Goal: Register for event/course

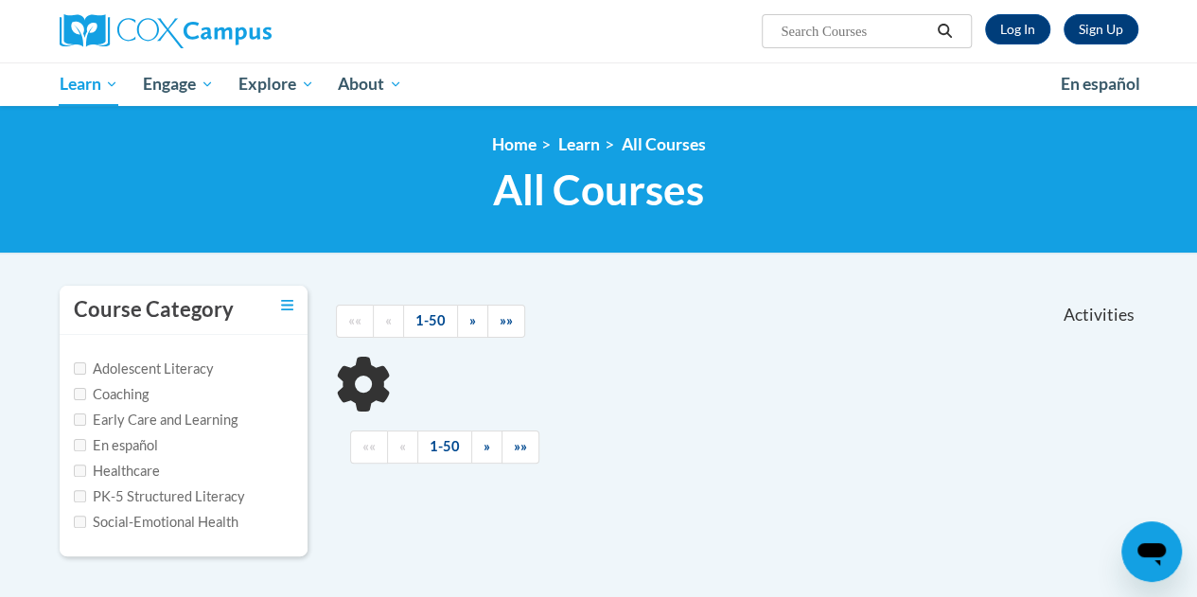
type input "read aloud"
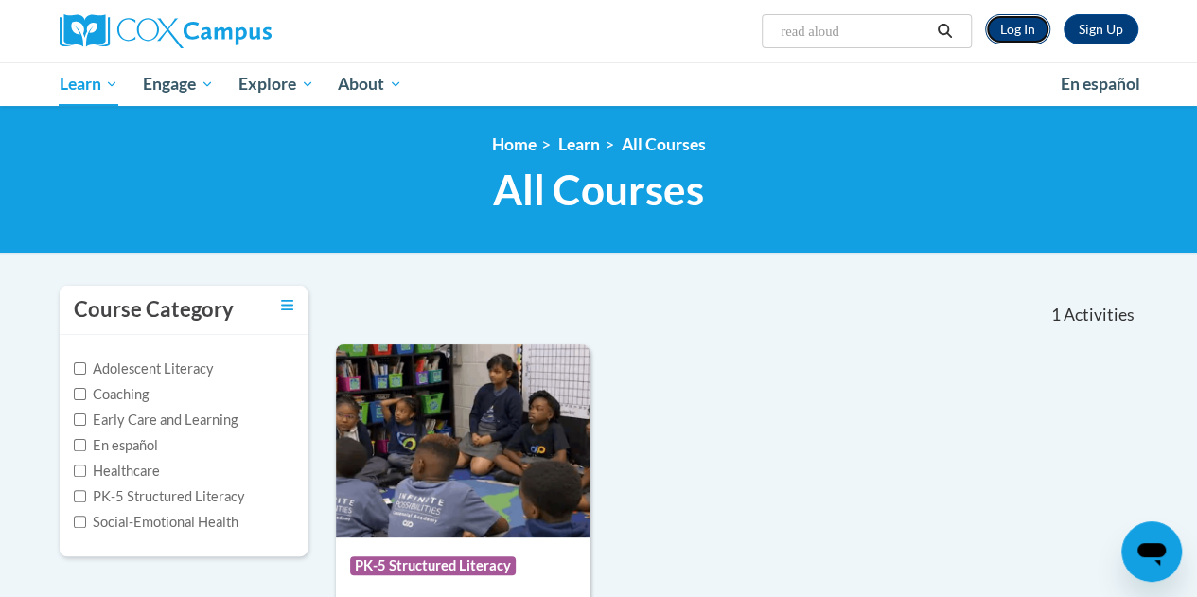
click at [1025, 26] on link "Log In" at bounding box center [1017, 29] width 65 height 30
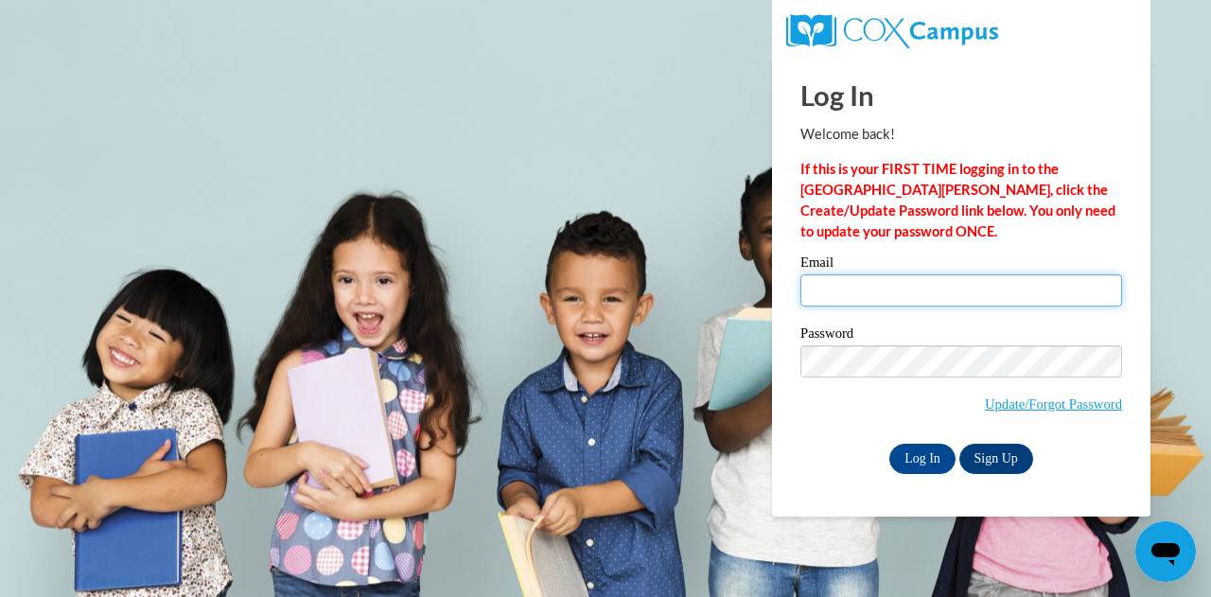
click at [907, 296] on input "Email" at bounding box center [961, 290] width 322 height 32
type input "cwheat2@daltonstate.edu"
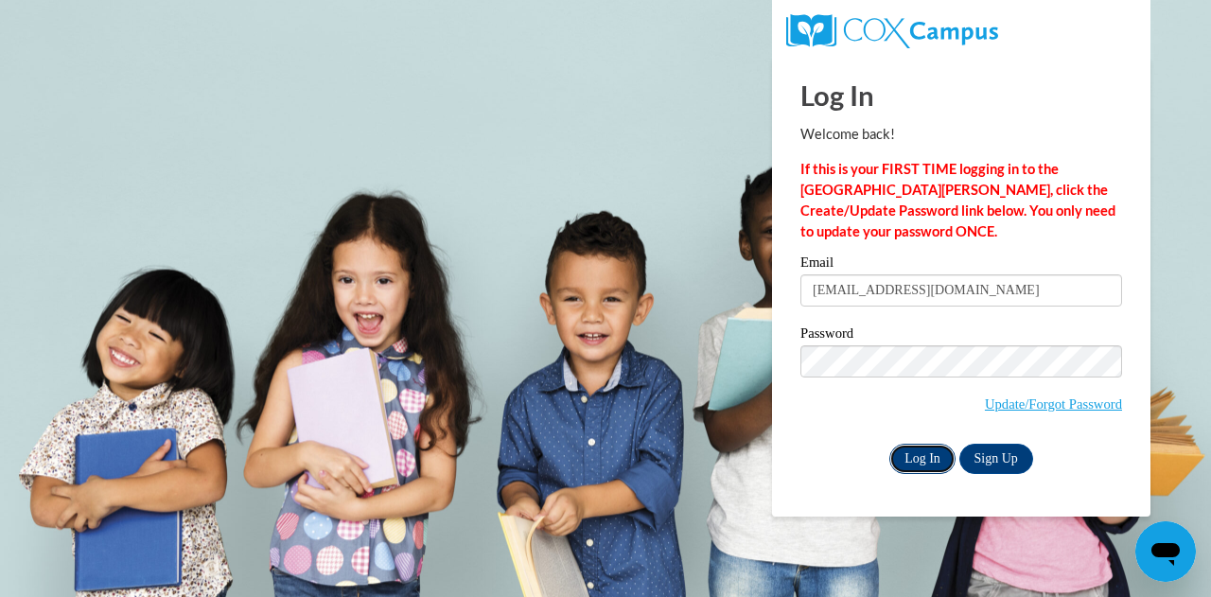
click at [924, 457] on input "Log In" at bounding box center [922, 459] width 66 height 30
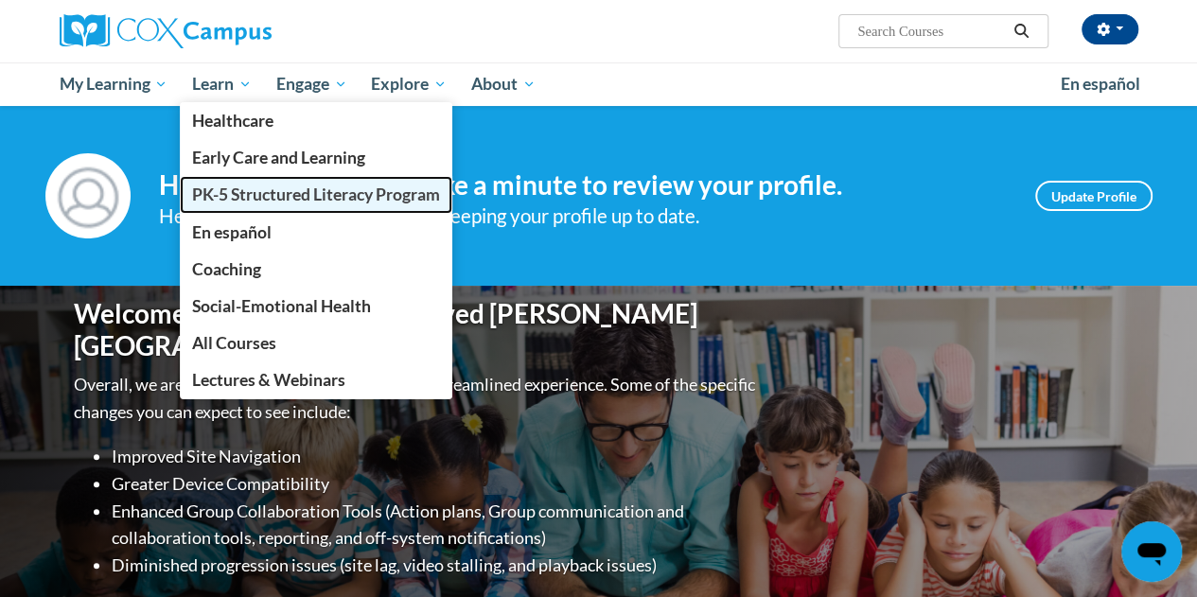
click at [323, 201] on span "PK-5 Structured Literacy Program" at bounding box center [316, 194] width 248 height 20
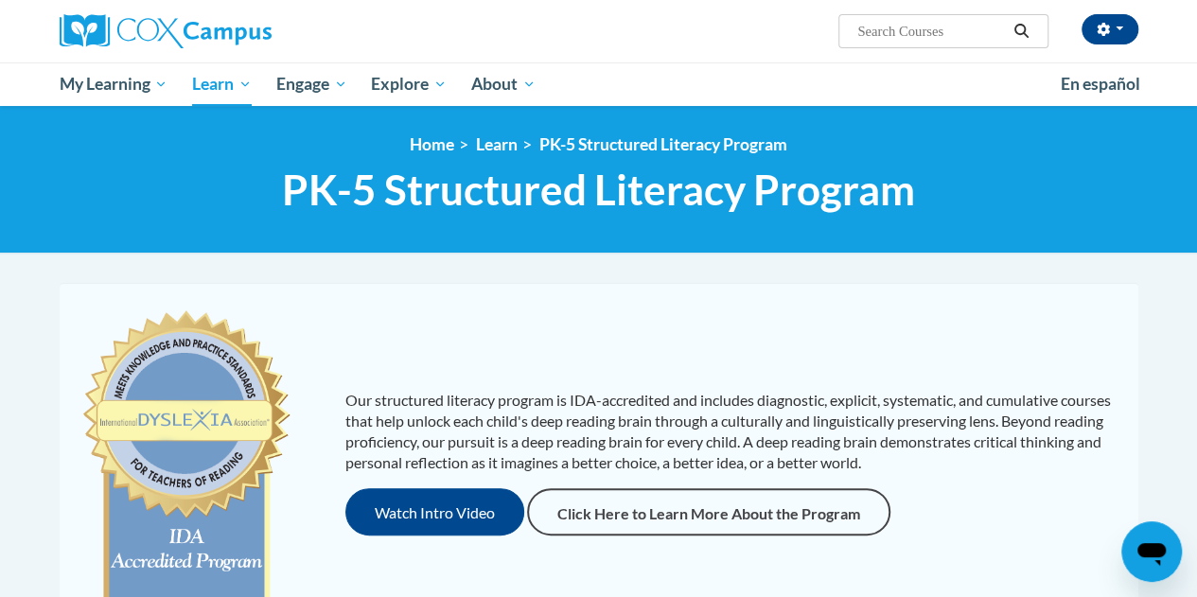
click at [909, 26] on input "Search..." at bounding box center [930, 31] width 151 height 23
type input "writing"
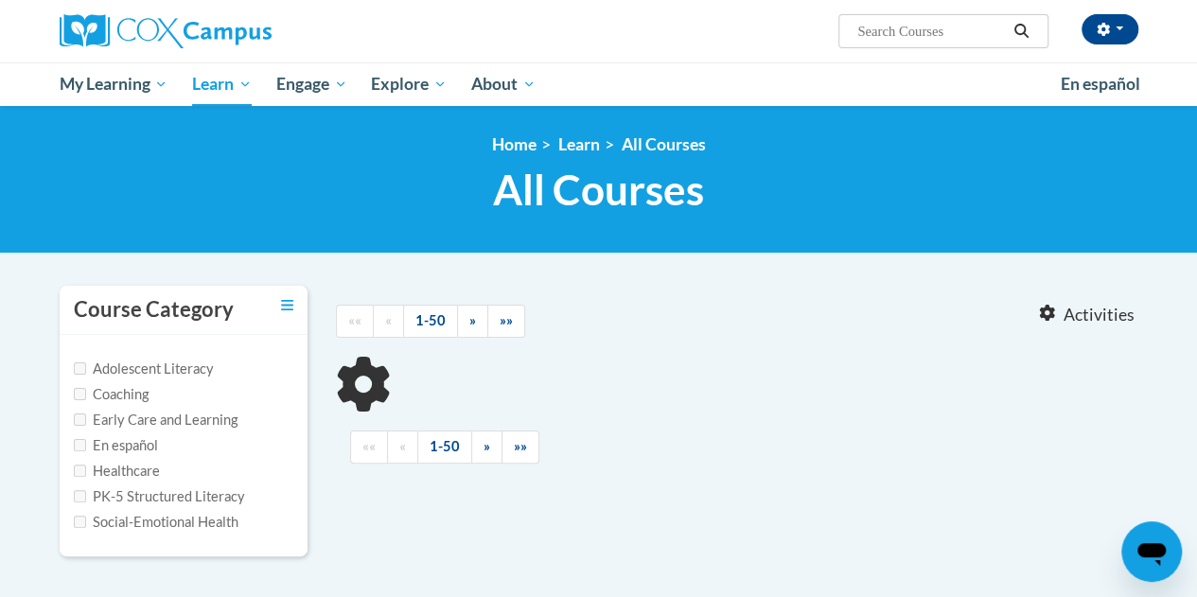
type input "writing"
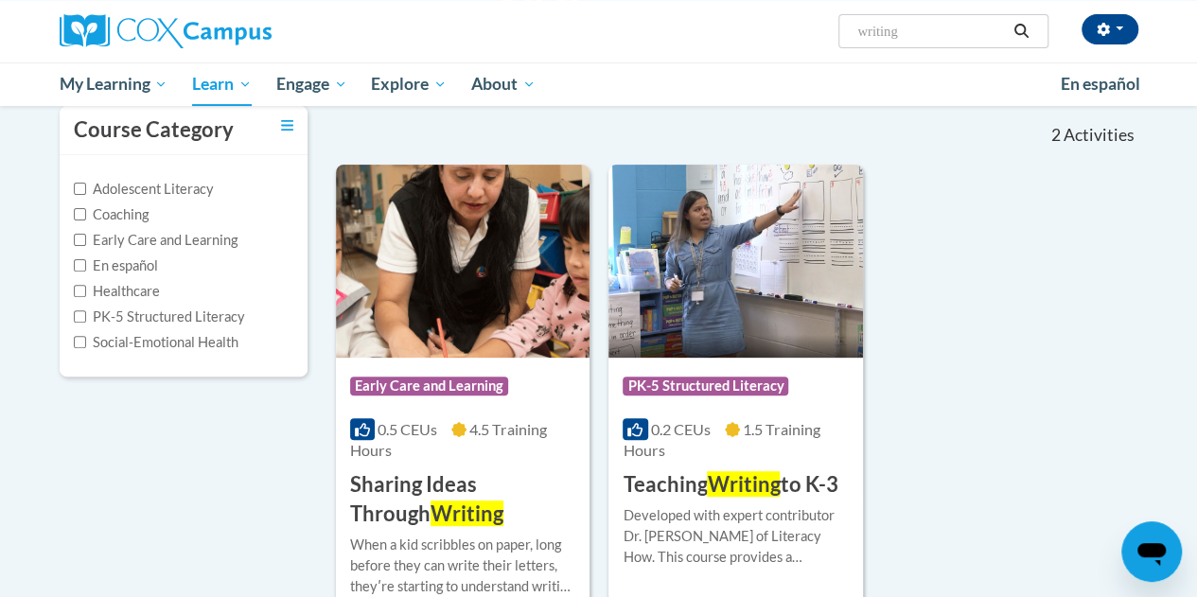
scroll to position [182, 0]
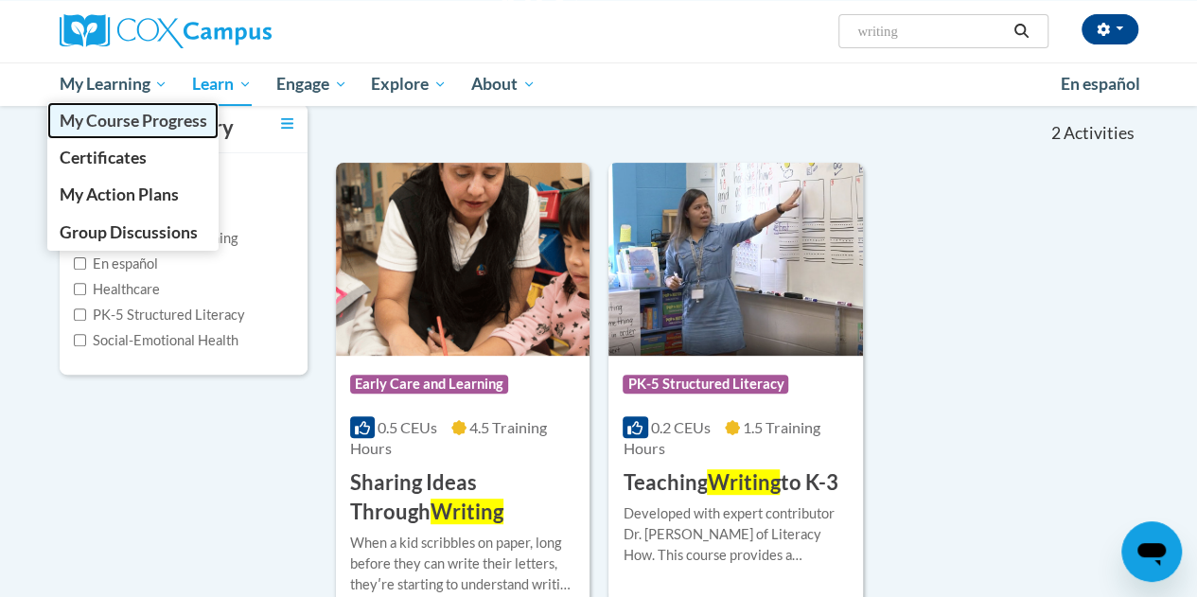
click at [129, 118] on span "My Course Progress" at bounding box center [133, 121] width 148 height 20
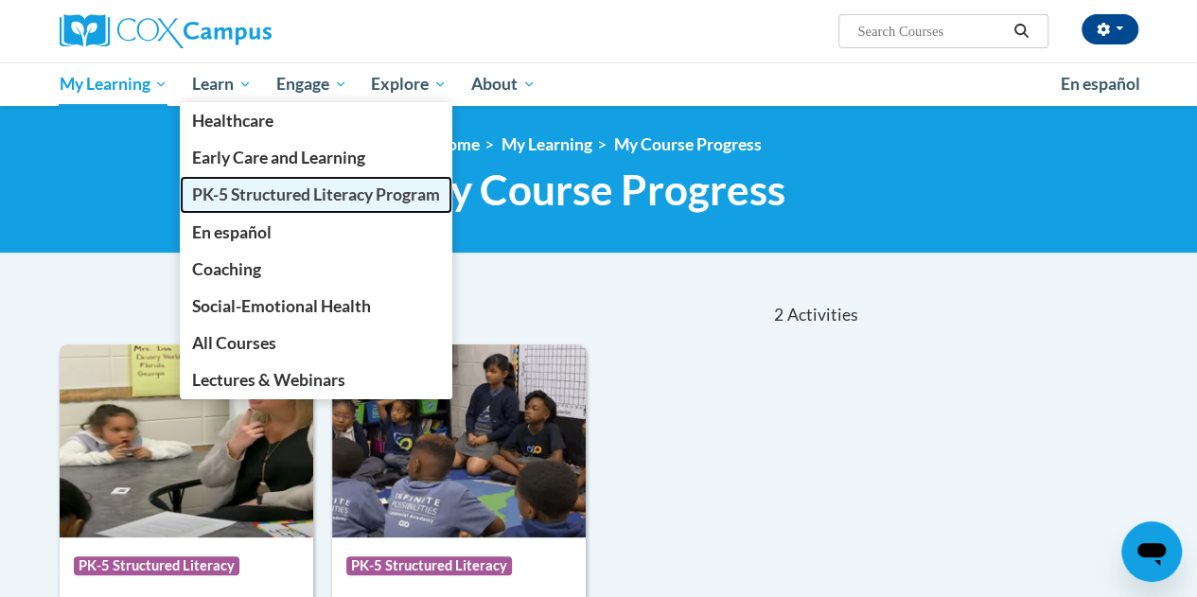
click at [261, 195] on span "PK-5 Structured Literacy Program" at bounding box center [316, 194] width 248 height 20
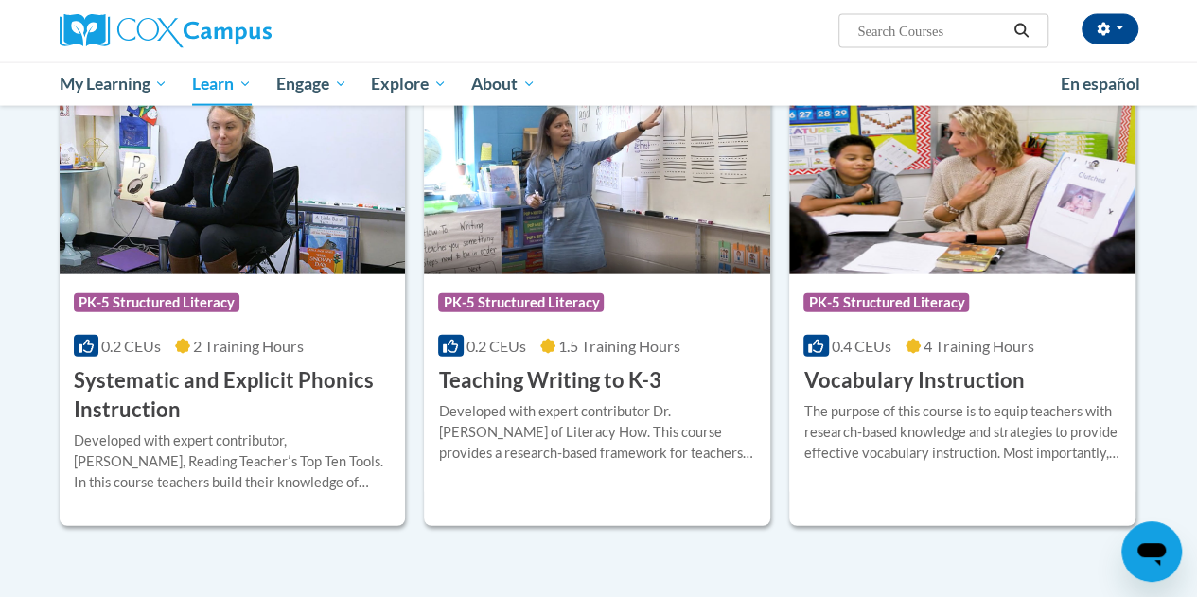
scroll to position [2092, 0]
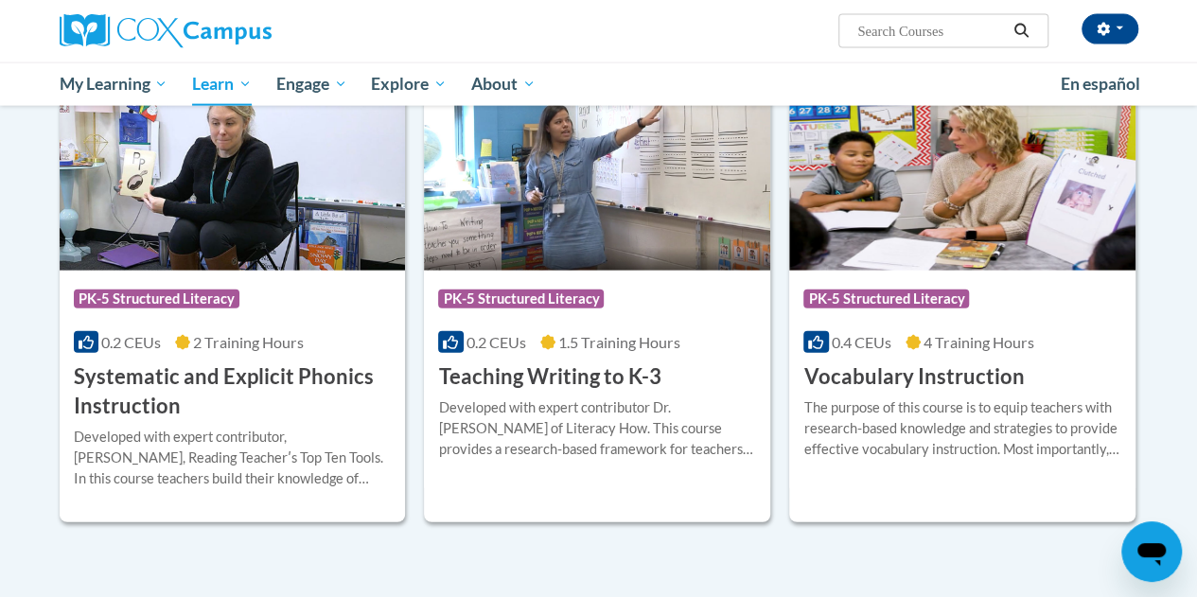
click at [917, 39] on input "Search..." at bounding box center [930, 31] width 151 height 23
type input "writing"
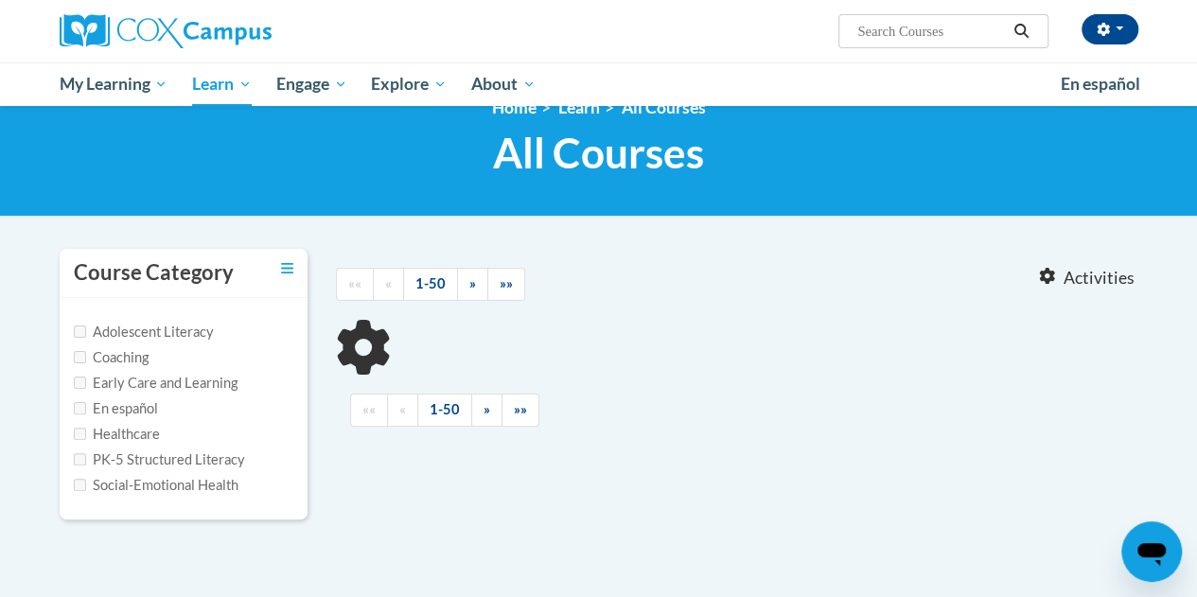
type input "writing"
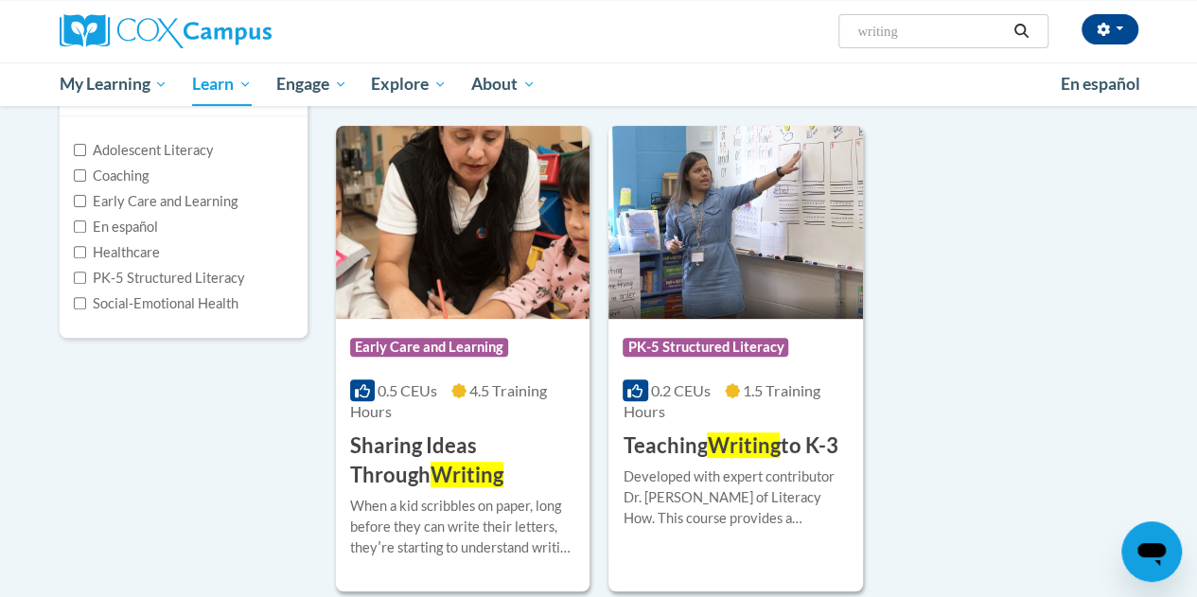
scroll to position [223, 0]
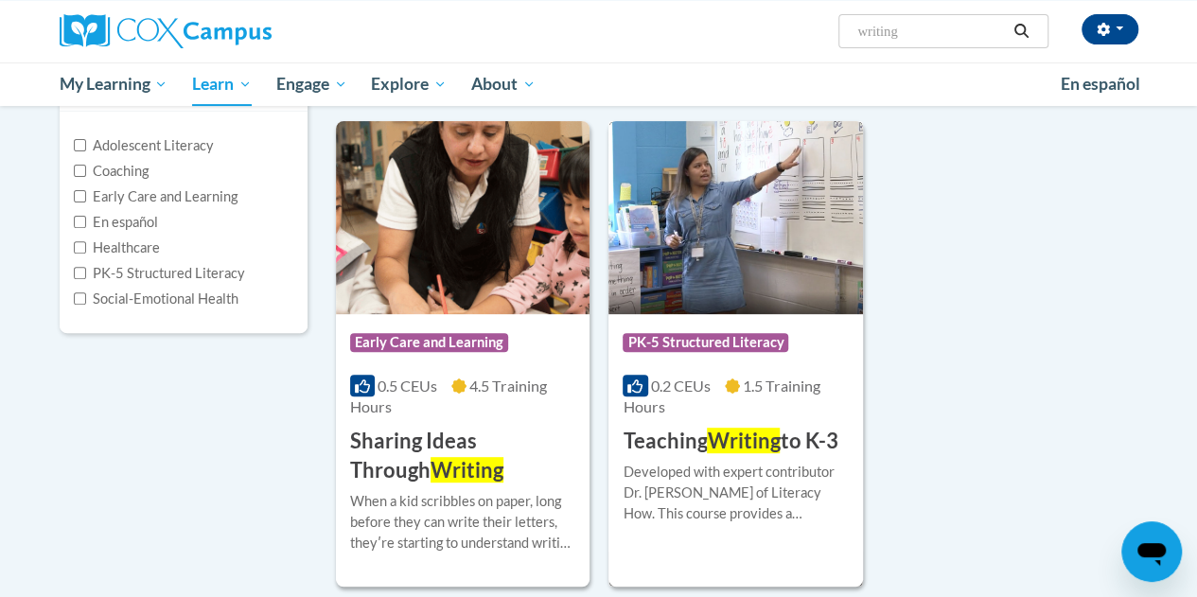
click at [723, 341] on span "PK-5 Structured Literacy" at bounding box center [705, 342] width 166 height 19
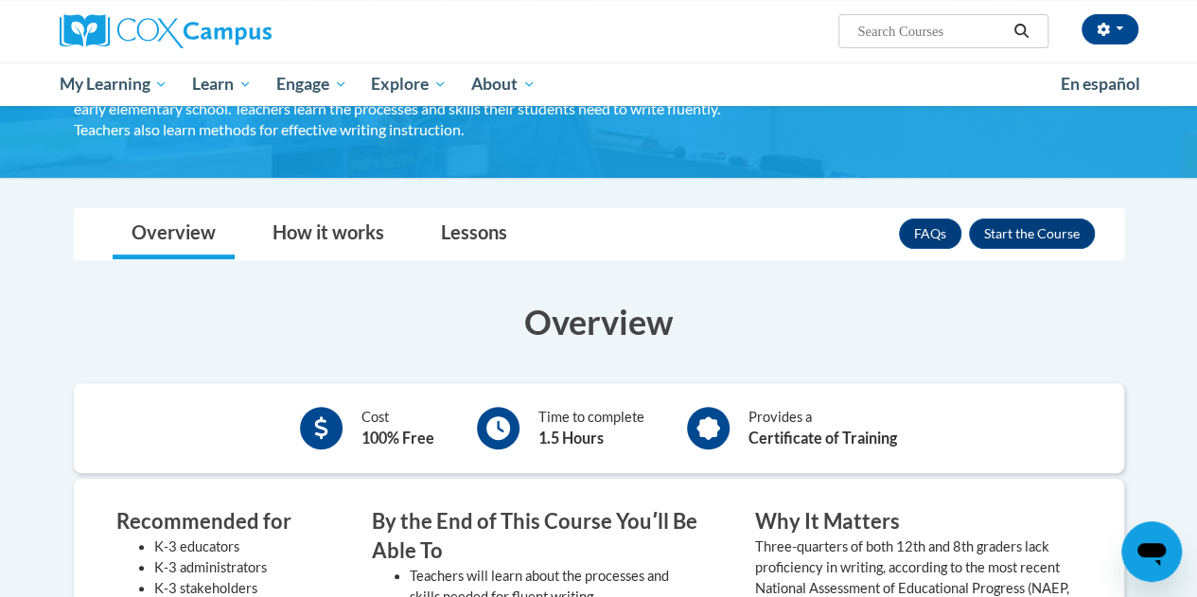
scroll to position [176, 0]
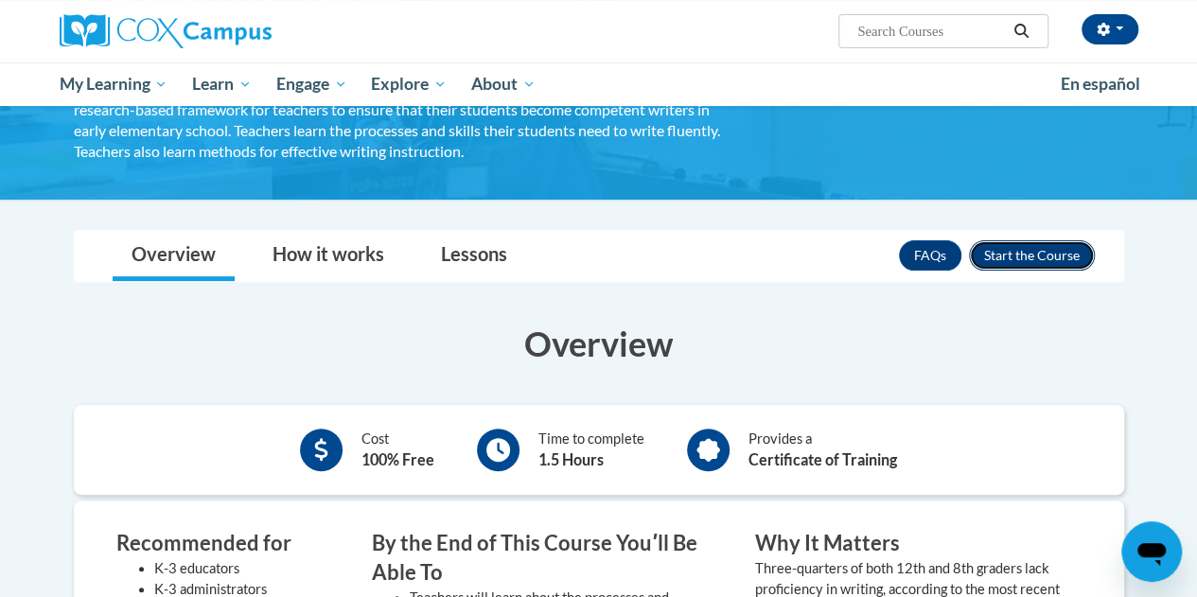
click at [1029, 257] on button "Enroll" at bounding box center [1032, 255] width 126 height 30
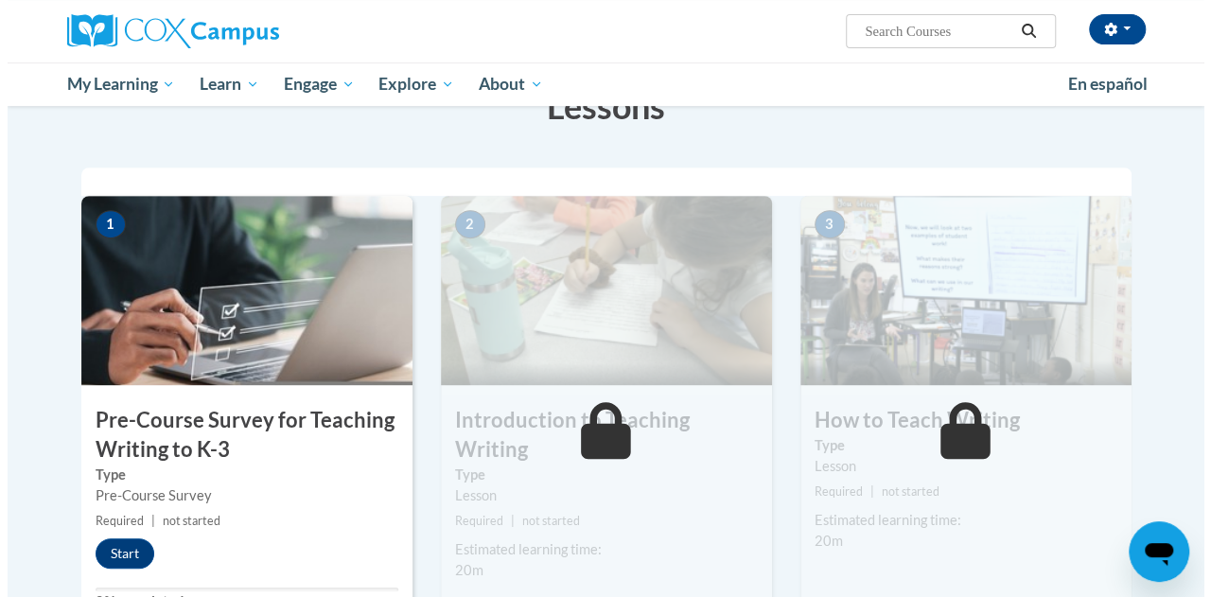
scroll to position [333, 0]
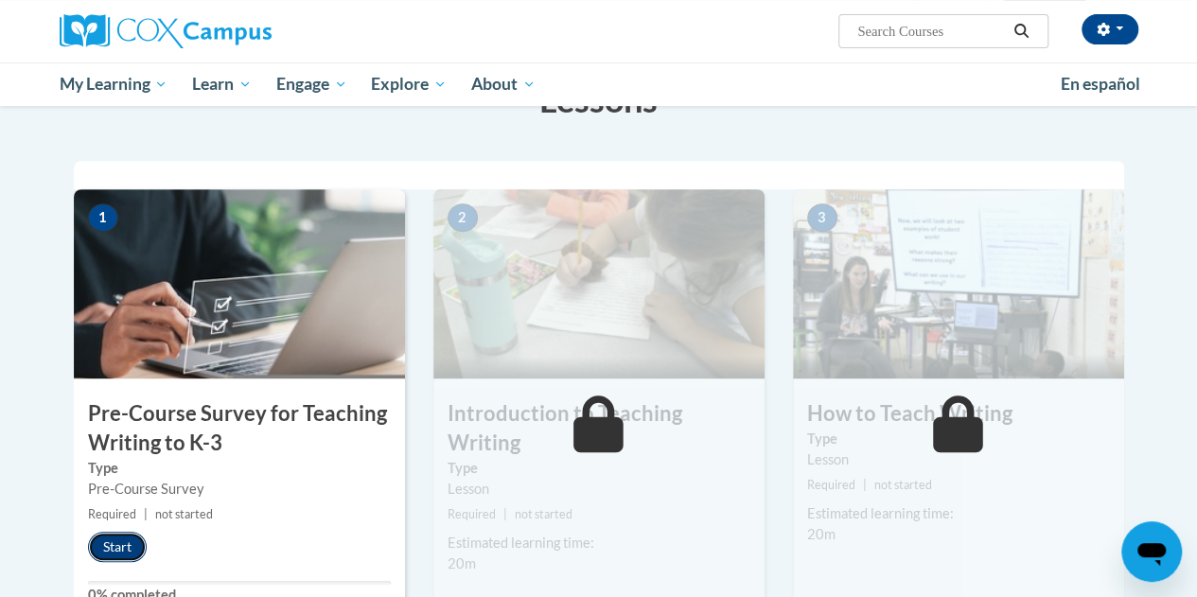
click at [133, 542] on button "Start" at bounding box center [117, 547] width 59 height 30
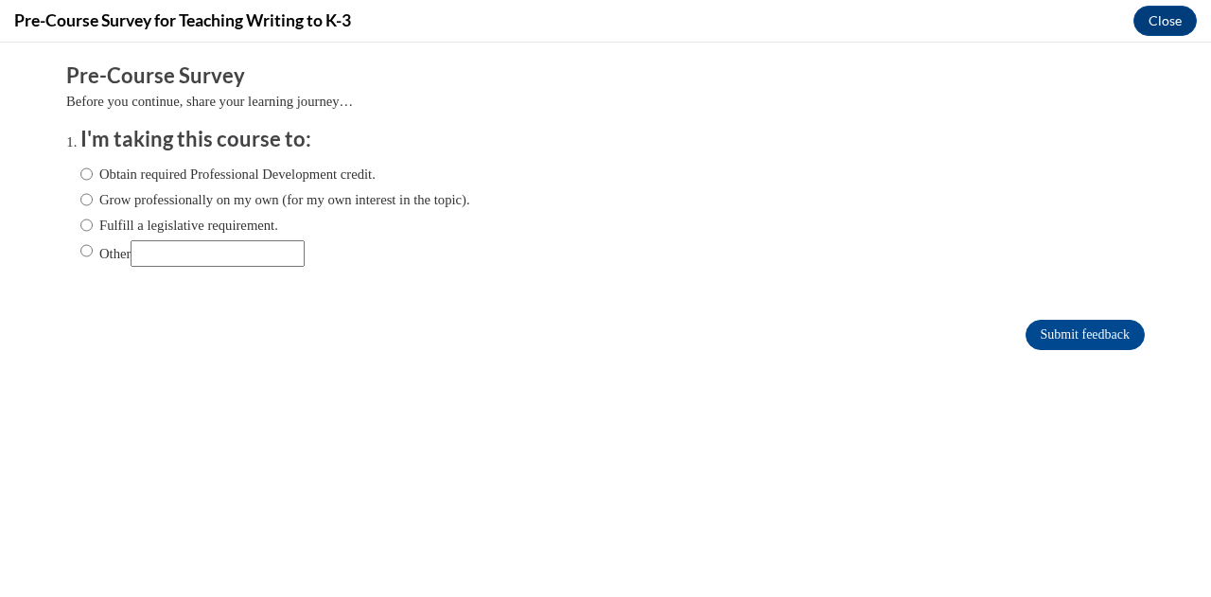
scroll to position [0, 0]
click at [80, 193] on input "Grow professionally on my own (for my own interest in the topic)." at bounding box center [86, 199] width 12 height 21
radio input "true"
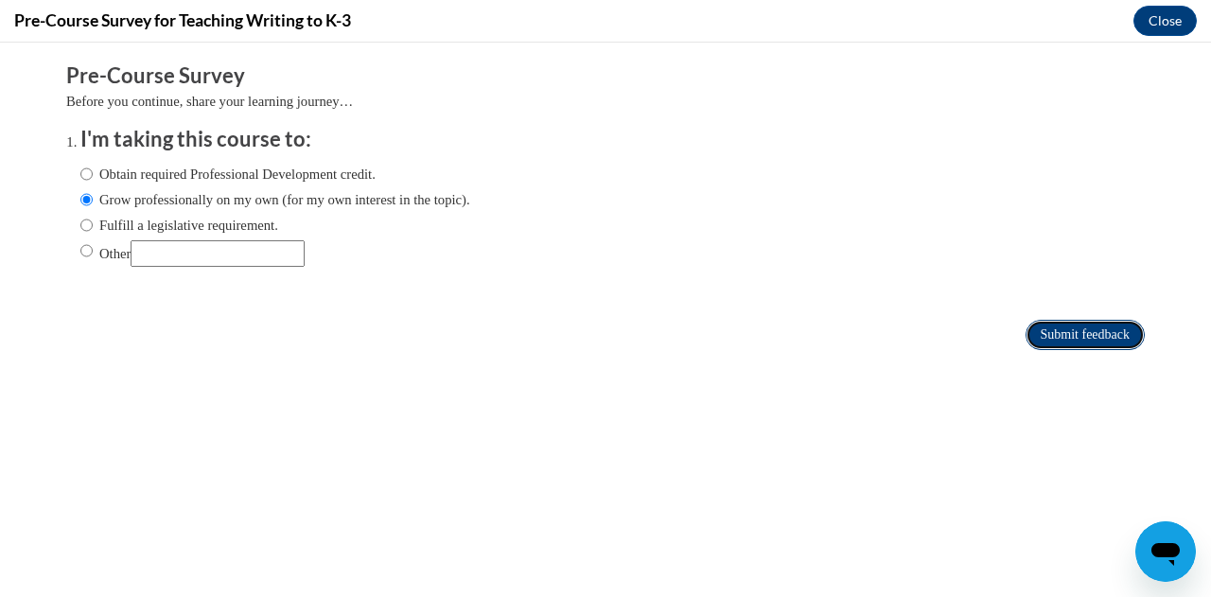
click at [1076, 343] on input "Submit feedback" at bounding box center [1084, 335] width 119 height 30
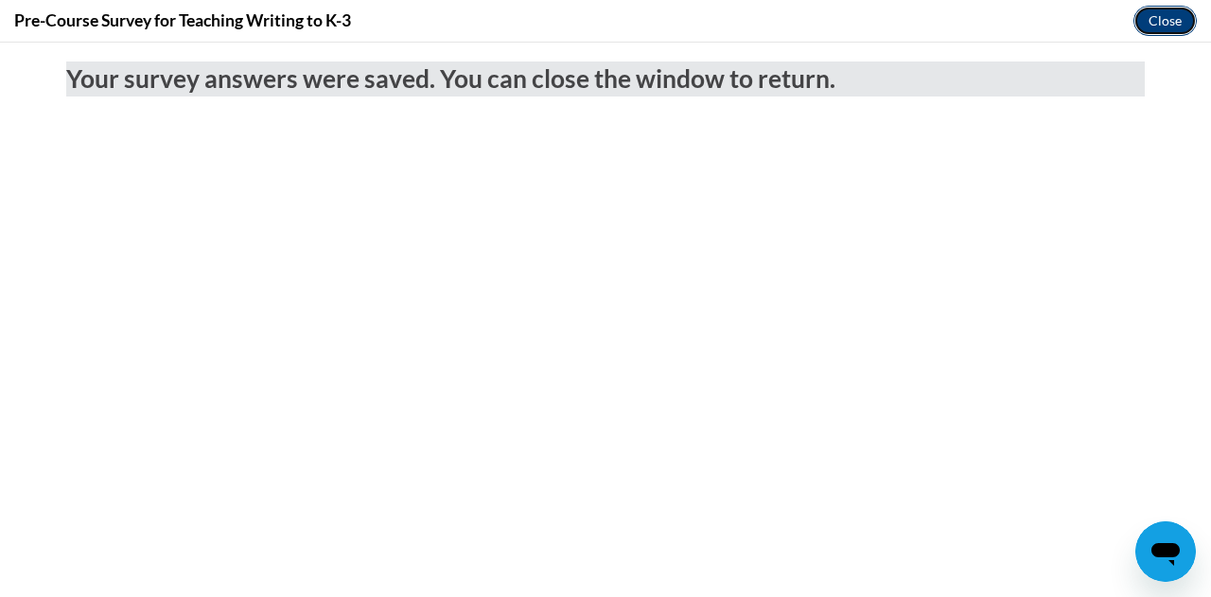
click at [1179, 14] on button "Close" at bounding box center [1164, 21] width 63 height 30
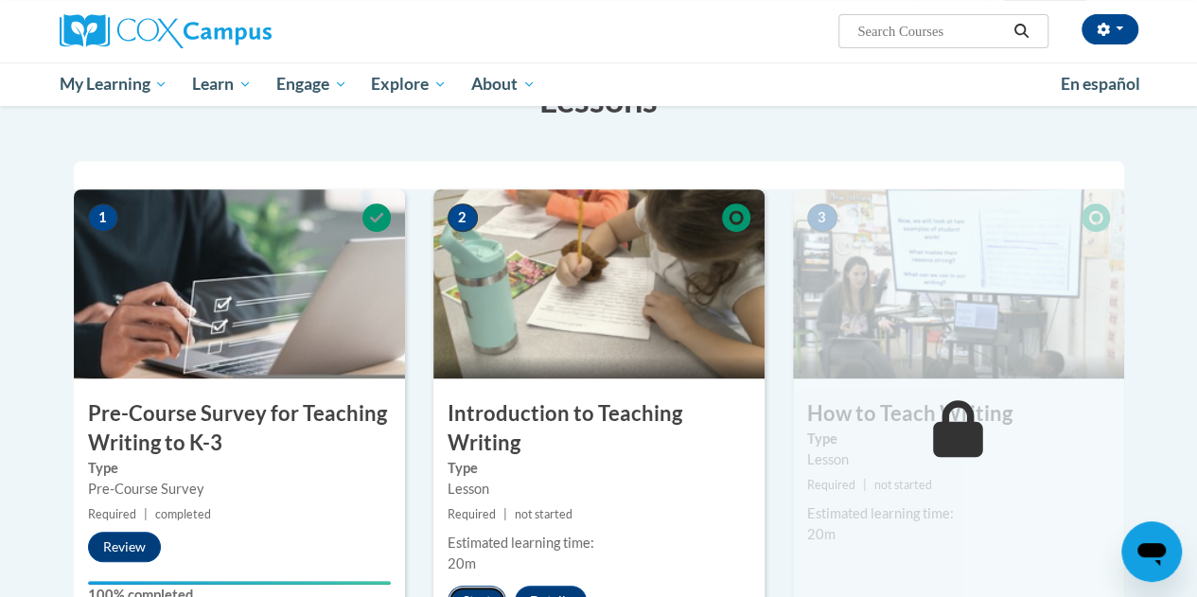
click at [473, 586] on button "Start" at bounding box center [476, 600] width 59 height 30
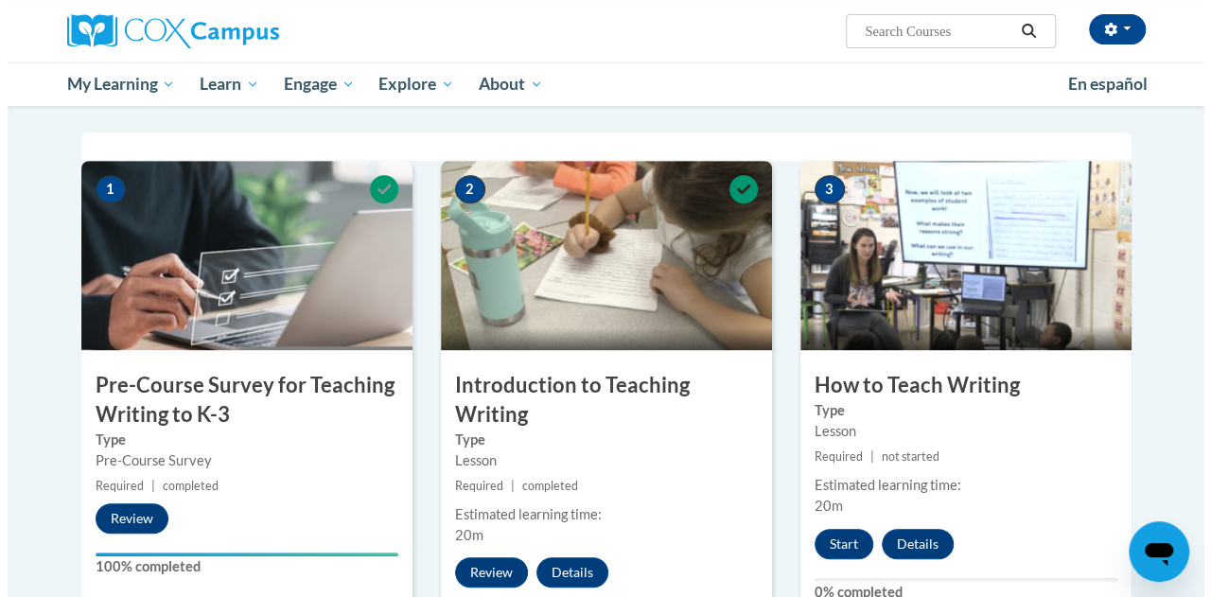
scroll to position [433, 0]
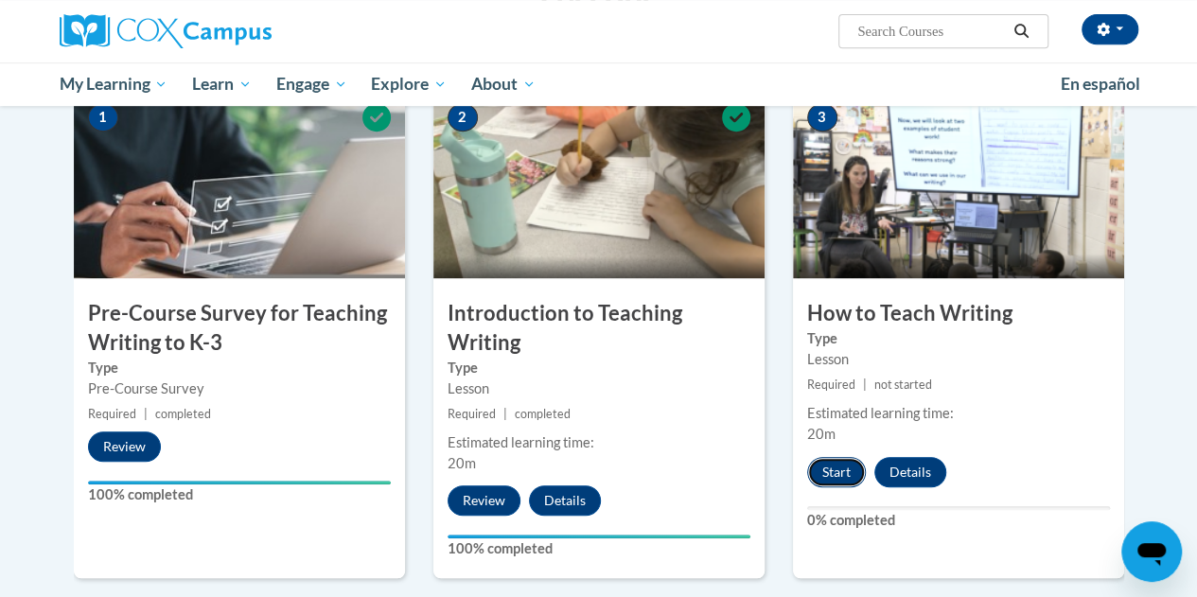
click at [818, 466] on button "Start" at bounding box center [836, 472] width 59 height 30
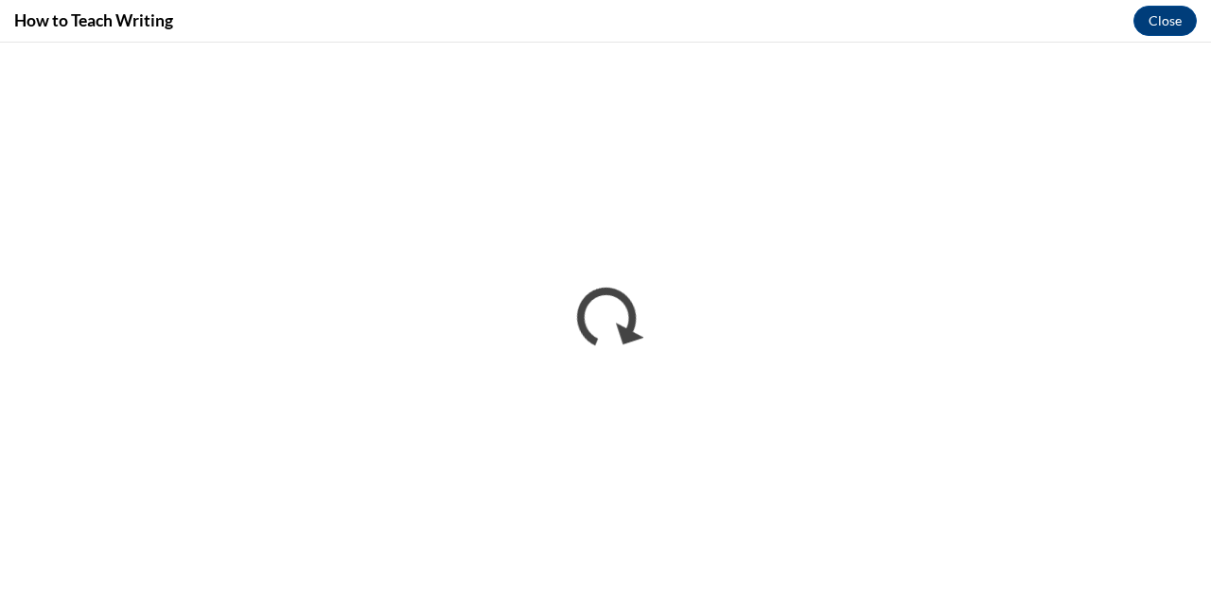
scroll to position [0, 0]
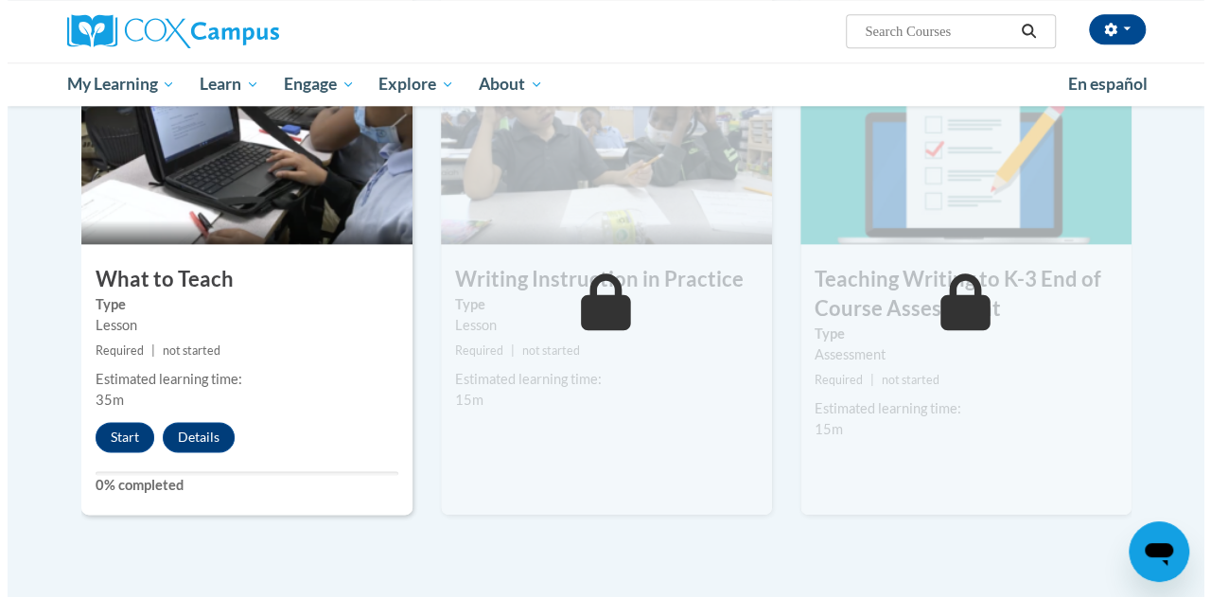
scroll to position [1027, 0]
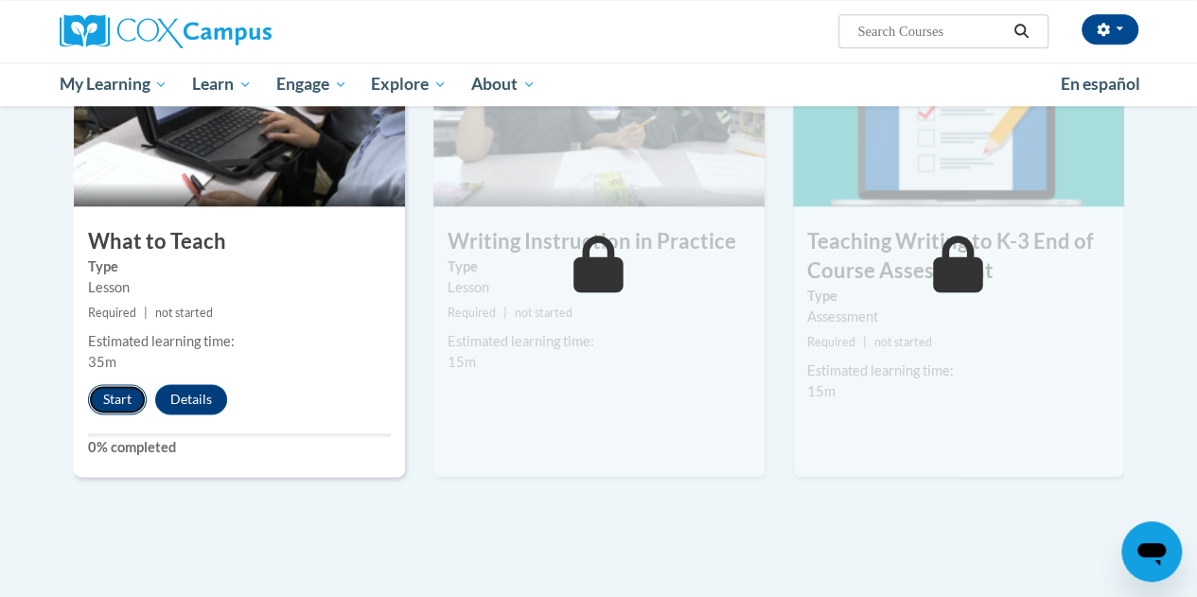
click at [104, 390] on button "Start" at bounding box center [117, 399] width 59 height 30
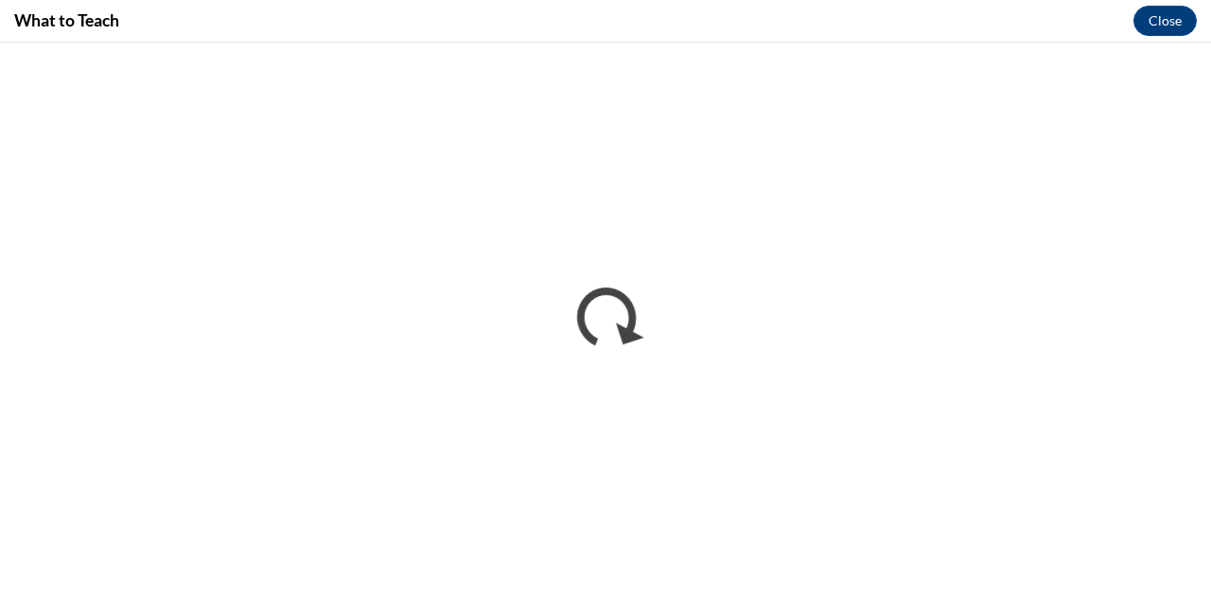
scroll to position [0, 0]
